Goal: Navigation & Orientation: Find specific page/section

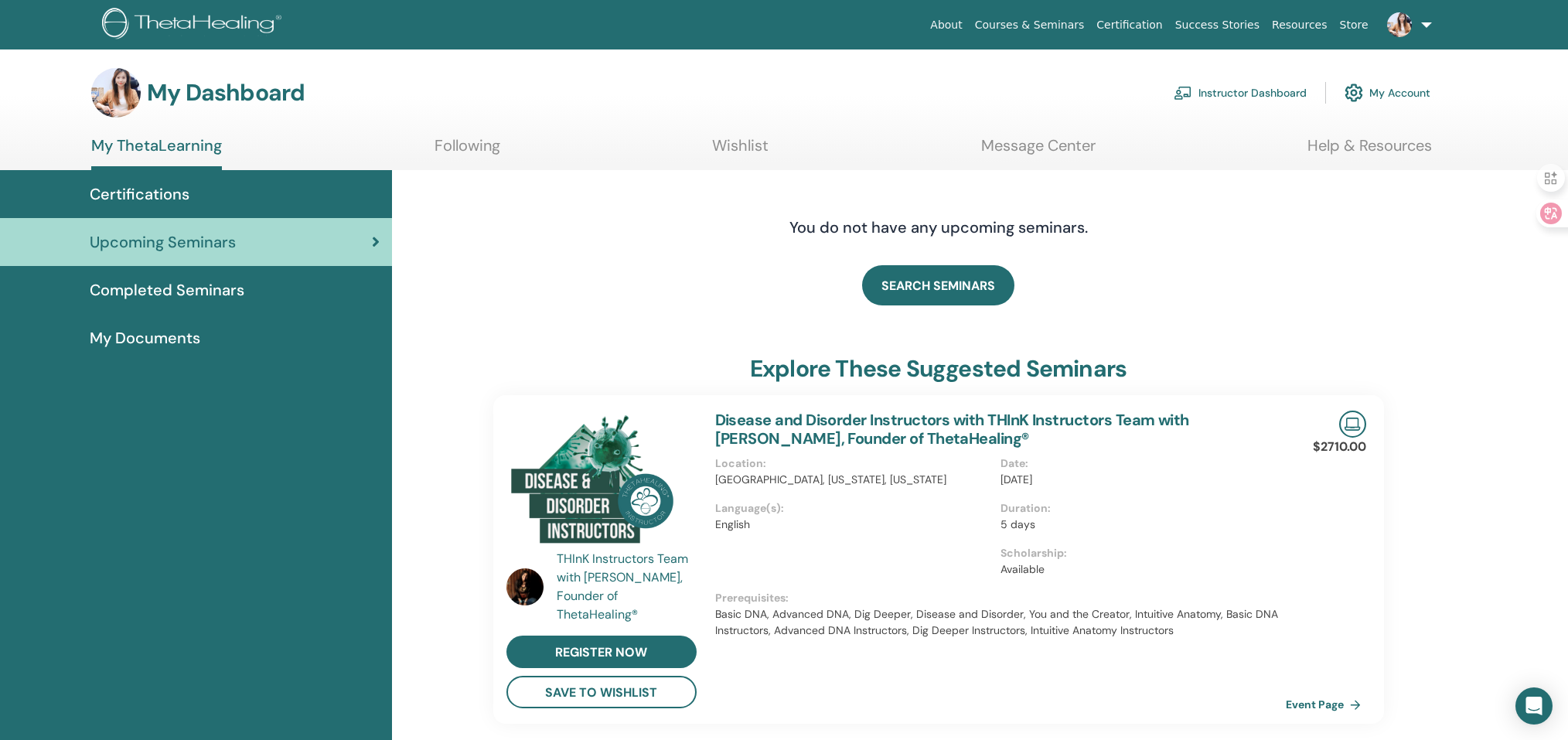
click at [1205, 92] on link "Instructor Dashboard" at bounding box center [1240, 92] width 133 height 34
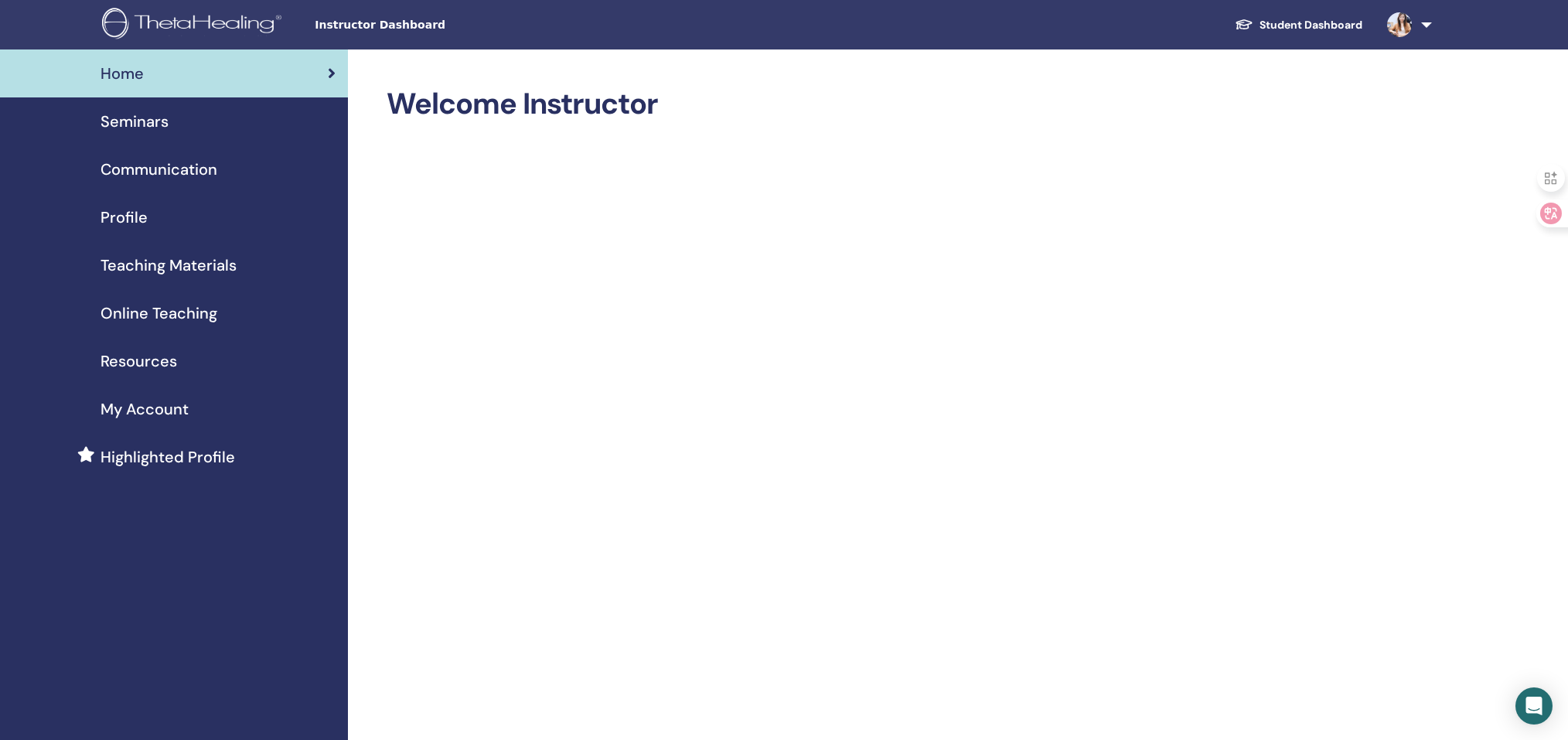
click at [116, 129] on span "Seminars" at bounding box center [134, 121] width 68 height 23
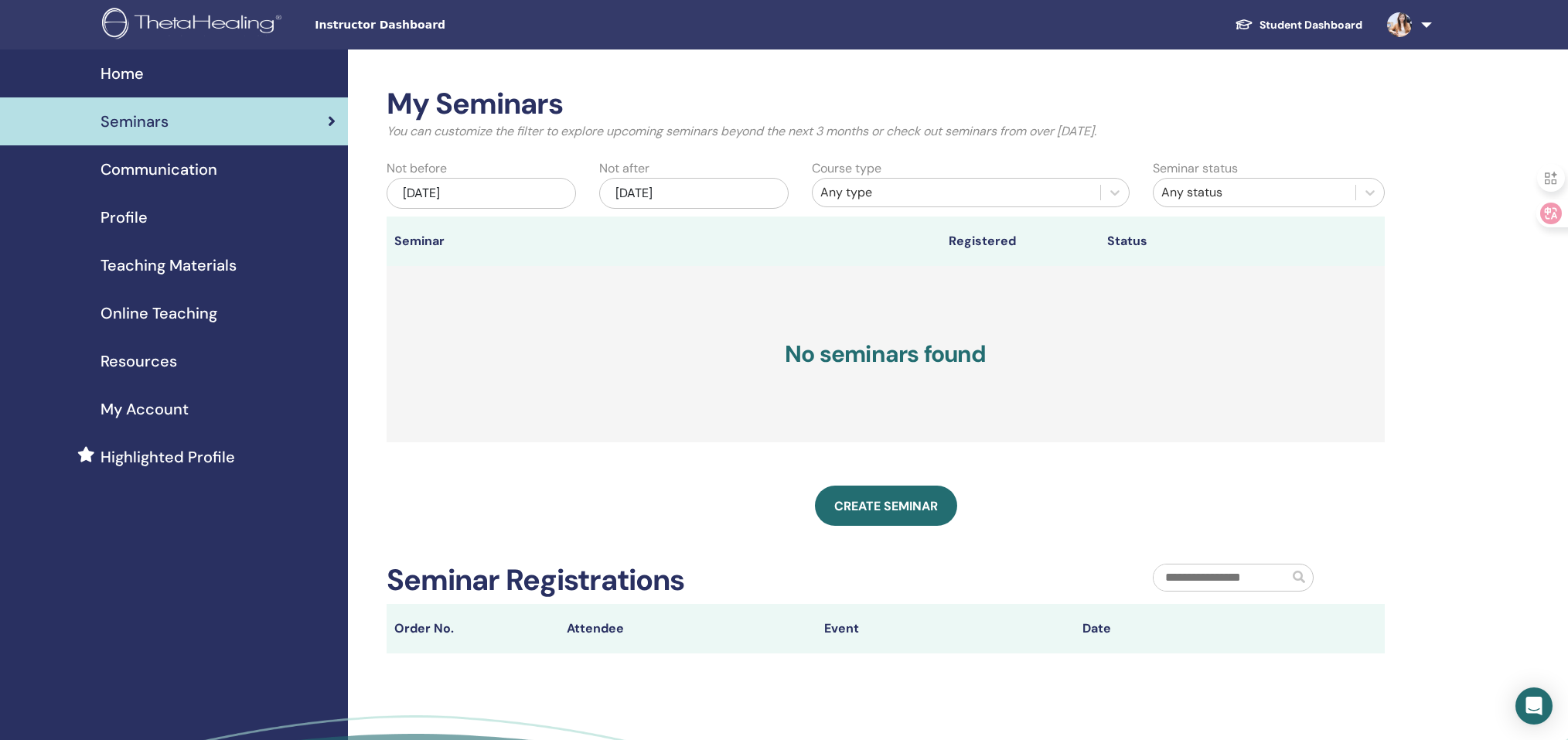
click at [1420, 24] on link at bounding box center [1406, 25] width 63 height 50
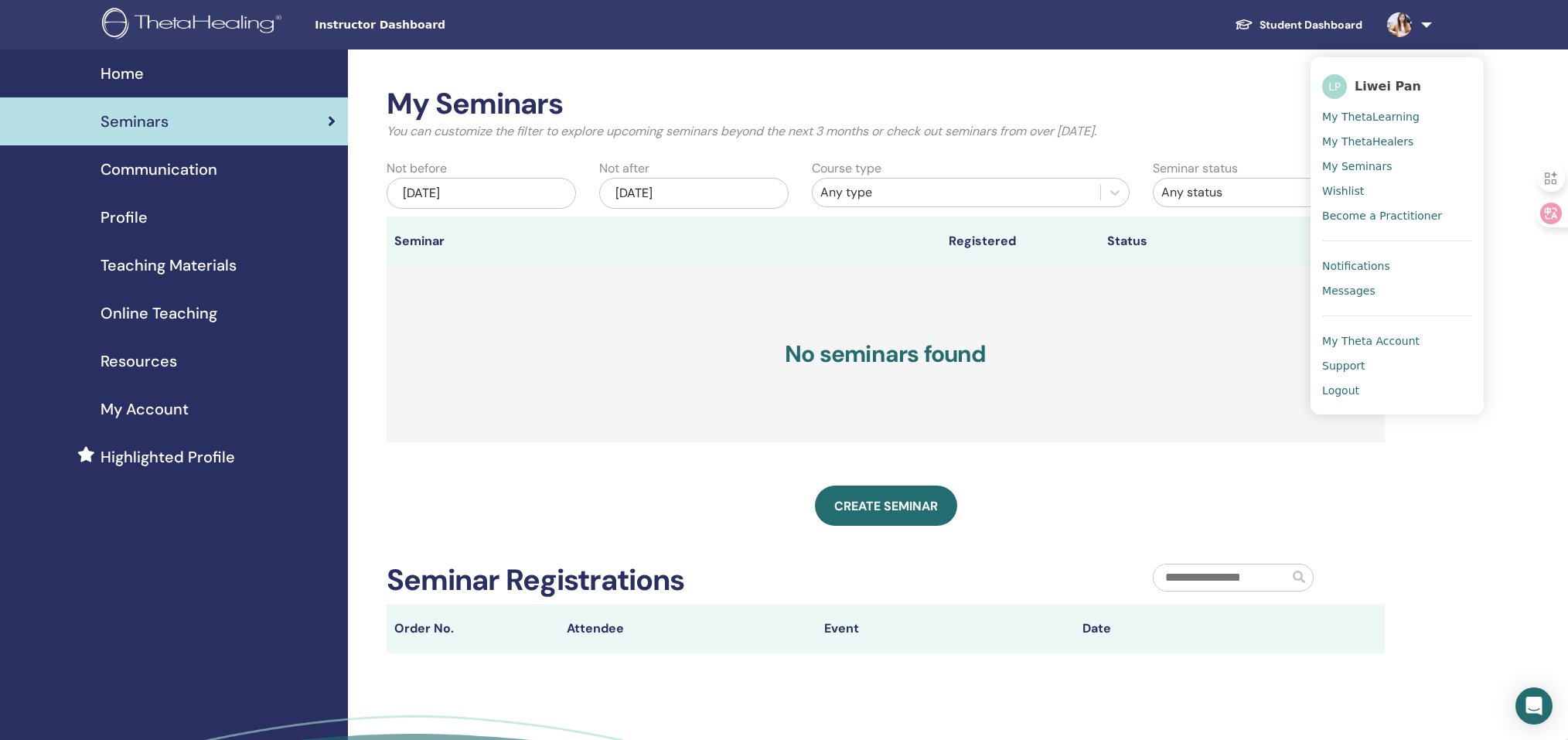
click at [0, 485] on div "Home Seminars Communication Profile Teaching Materials Online Teaching" at bounding box center [174, 460] width 348 height 821
